Goal: Submit feedback/report problem

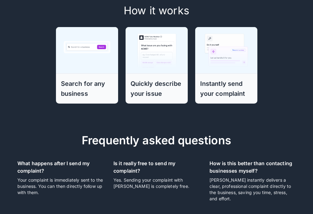
scroll to position [125, 0]
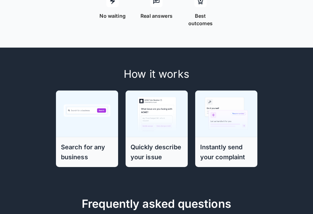
click at [152, 142] on h6 "Quickly describe your issue" at bounding box center [156, 152] width 52 height 20
click at [148, 145] on h6 "Quickly describe your issue" at bounding box center [156, 152] width 52 height 20
click at [162, 147] on h6 "Quickly describe your issue" at bounding box center [156, 152] width 52 height 20
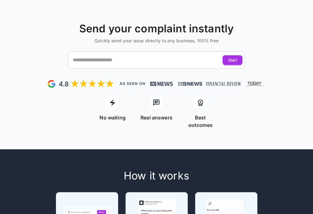
scroll to position [0, 0]
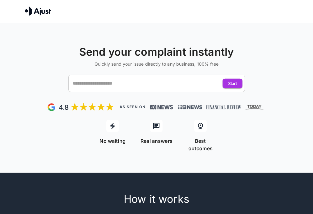
click at [113, 140] on p "No waiting" at bounding box center [112, 140] width 26 height 7
